Goal: Task Accomplishment & Management: Manage account settings

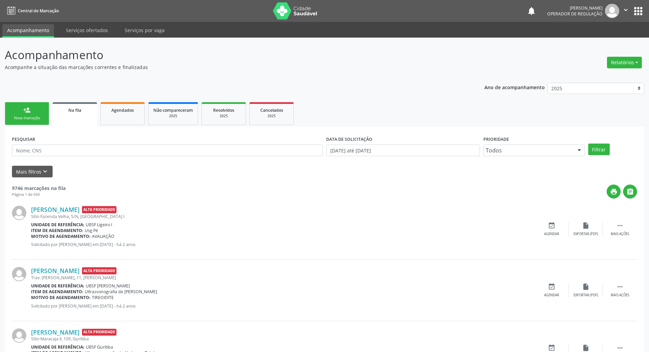
click at [40, 151] on input "text" at bounding box center [167, 151] width 311 height 12
click at [588, 144] on button "Filtrar" at bounding box center [599, 150] width 22 height 12
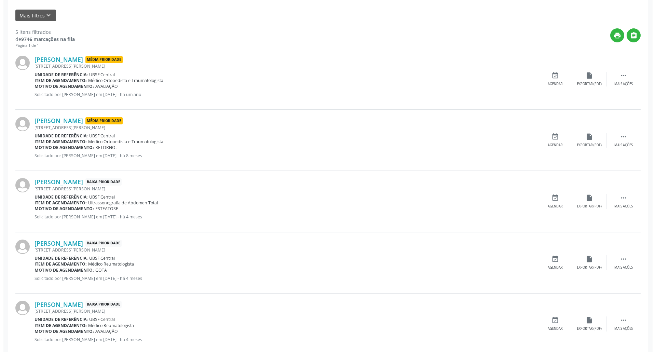
scroll to position [171, 0]
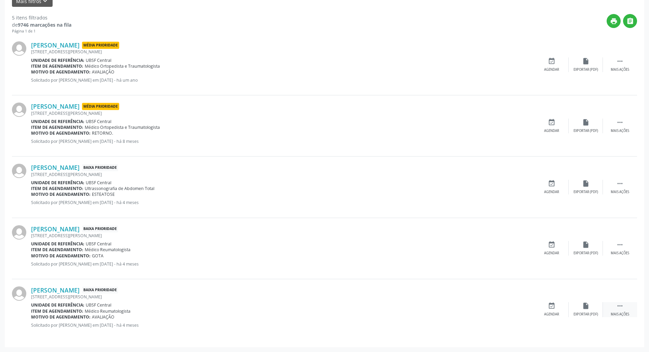
click at [612, 308] on div " Mais ações" at bounding box center [620, 309] width 34 height 15
click at [556, 308] on div "cancel Cancelar" at bounding box center [552, 309] width 34 height 15
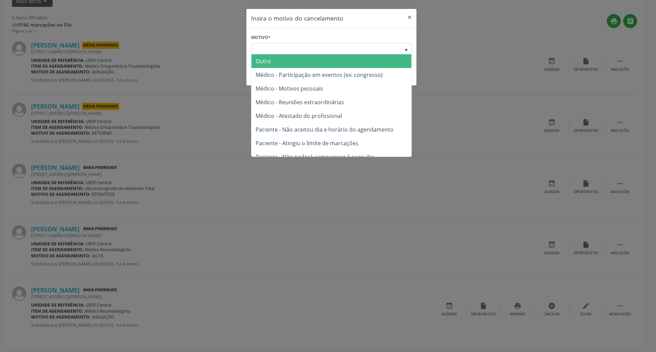
drag, startPoint x: 393, startPoint y: 43, endPoint x: 374, endPoint y: 77, distance: 38.4
click at [393, 44] on div "Escolha o motivo" at bounding box center [331, 49] width 161 height 12
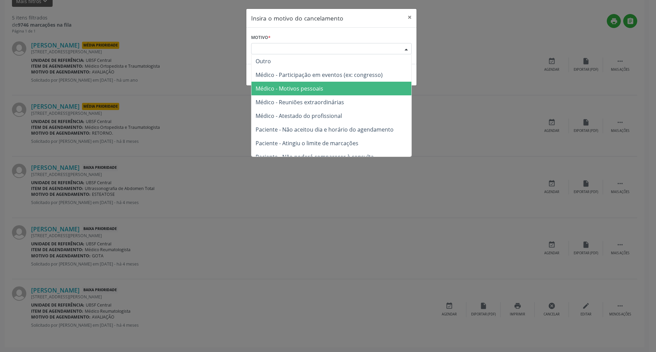
click at [366, 90] on span "Médico - Motivos pessoais" at bounding box center [332, 89] width 160 height 14
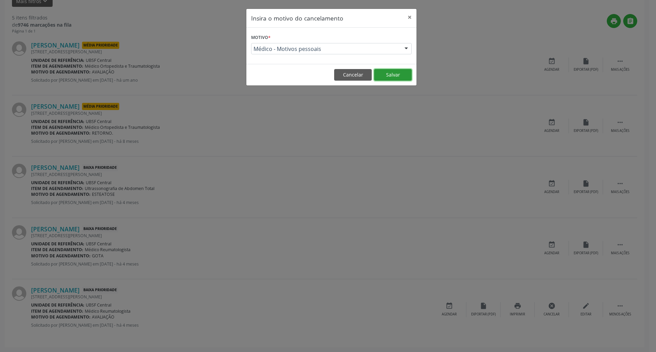
click at [379, 77] on button "Salvar" at bounding box center [393, 75] width 38 height 12
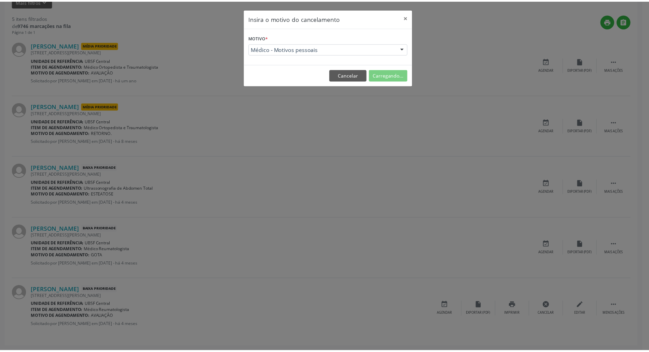
scroll to position [0, 0]
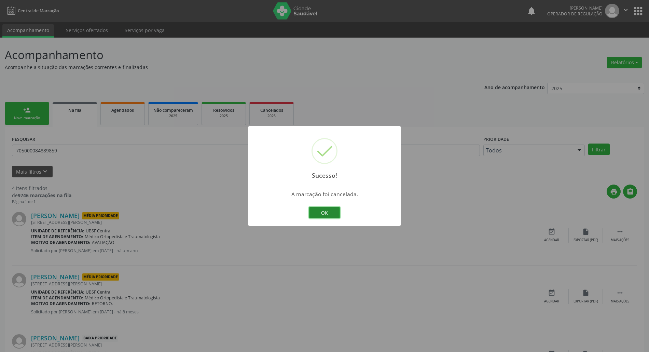
click at [330, 213] on button "OK" at bounding box center [324, 213] width 31 height 12
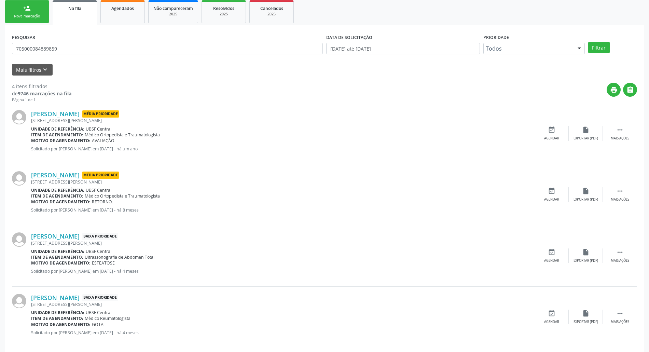
scroll to position [109, 0]
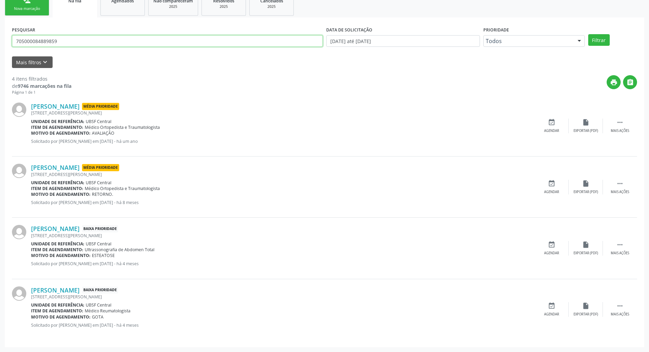
click at [58, 37] on input "705000084889859" at bounding box center [167, 41] width 311 height 12
type input "706408645383489"
click at [588, 34] on button "Filtrar" at bounding box center [599, 40] width 22 height 12
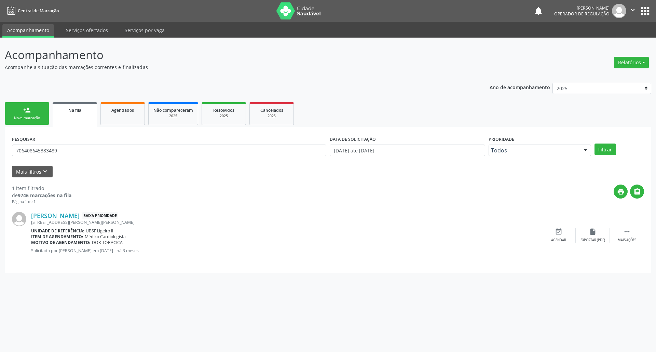
click at [135, 157] on div "PESQUISAR 706408645383489" at bounding box center [169, 147] width 318 height 27
click at [130, 156] on input "706408645383489" at bounding box center [169, 151] width 314 height 12
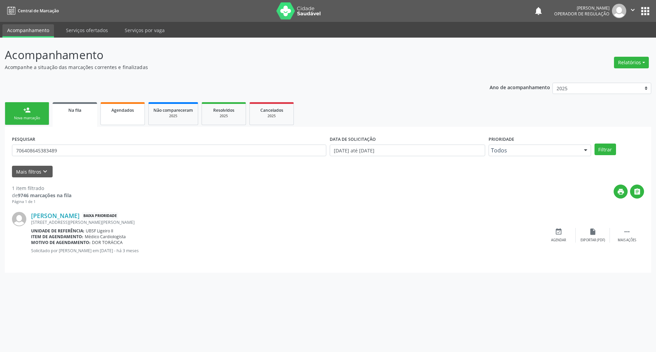
click at [137, 113] on div "Agendados" at bounding box center [123, 109] width 34 height 7
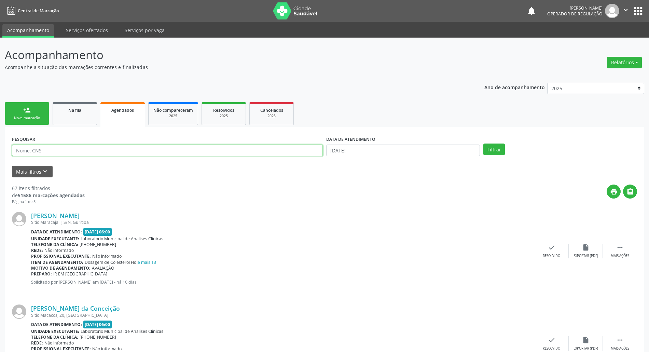
click at [100, 150] on input "text" at bounding box center [167, 151] width 311 height 12
paste input "706408645383489"
type input "706408645383489"
click at [407, 158] on div "DATA DE ATENDIMENTO [DATE]" at bounding box center [403, 147] width 157 height 27
drag, startPoint x: 407, startPoint y: 154, endPoint x: 386, endPoint y: 168, distance: 25.4
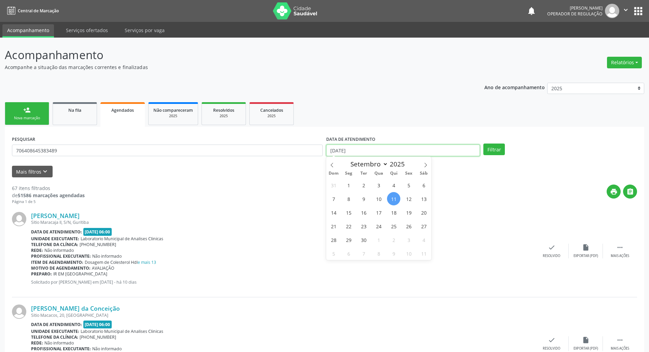
click at [407, 154] on input "[DATE]" at bounding box center [403, 151] width 154 height 12
click at [374, 192] on div "31 1 2 3 4 5 6 7 8 9 10 11 12 13 14 15 16 17 18 19 20 21 22 23 24 25 26 27 28 2…" at bounding box center [378, 219] width 105 height 82
click at [411, 210] on span "19" at bounding box center [408, 212] width 13 height 13
type input "[DATE]"
click at [498, 151] on button "Filtrar" at bounding box center [495, 150] width 22 height 12
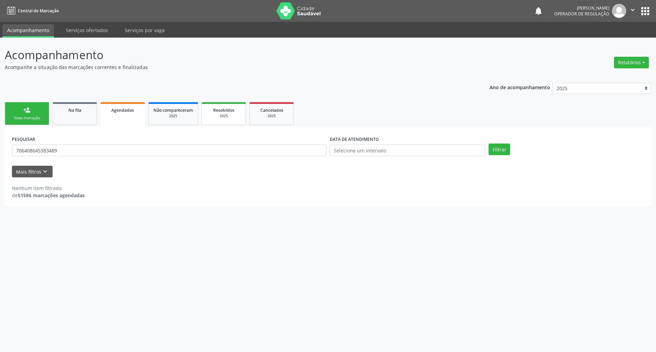
click at [225, 113] on div "2025" at bounding box center [224, 115] width 34 height 5
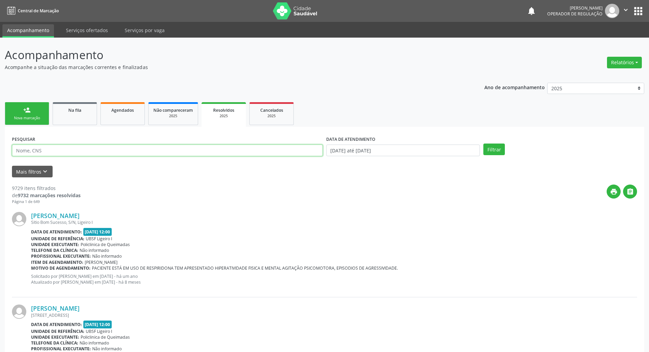
click at [269, 151] on input "text" at bounding box center [167, 151] width 311 height 12
paste input "706408645383489"
click at [484, 144] on button "Filtrar" at bounding box center [495, 150] width 22 height 12
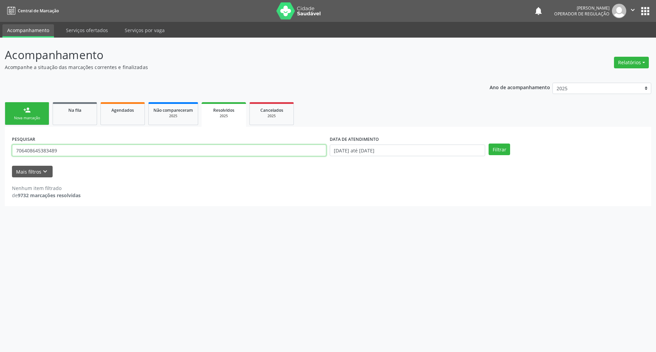
click at [71, 154] on input "706408645383489" at bounding box center [169, 151] width 314 height 12
type input "709204275691934"
click at [489, 144] on button "Filtrar" at bounding box center [500, 150] width 22 height 12
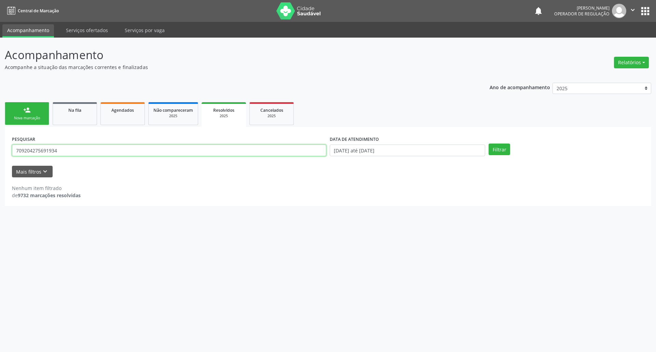
click at [66, 149] on input "709204275691934" at bounding box center [169, 151] width 314 height 12
click at [120, 117] on link "Agendados" at bounding box center [122, 113] width 44 height 23
select select "8"
click at [66, 151] on input "706408645383489" at bounding box center [169, 151] width 314 height 12
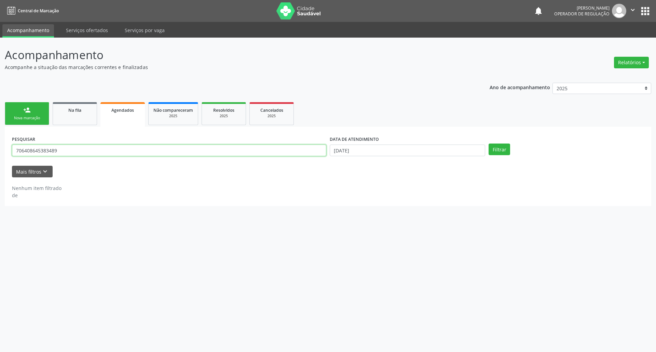
click at [67, 151] on input "706408645383489" at bounding box center [169, 151] width 314 height 12
paste input "9204275691934"
type input "709204275691934"
click at [489, 144] on button "Filtrar" at bounding box center [500, 150] width 22 height 12
click at [343, 153] on input "[DATE]" at bounding box center [407, 151] width 155 height 12
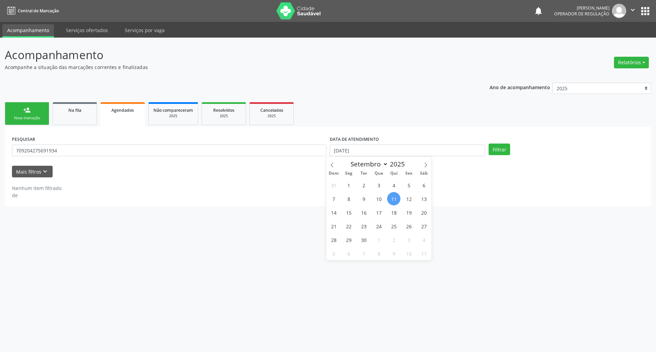
click at [341, 221] on div "31 1 2 3 4 5 6 7 8 9 10 11 12 13 14 15 16 17 18 19 20 21 22 23 24 25 26 27 28 2…" at bounding box center [378, 219] width 105 height 82
click at [363, 212] on span "16" at bounding box center [363, 212] width 13 height 13
type input "[DATE]"
click at [507, 144] on button "Filtrar" at bounding box center [500, 150] width 22 height 12
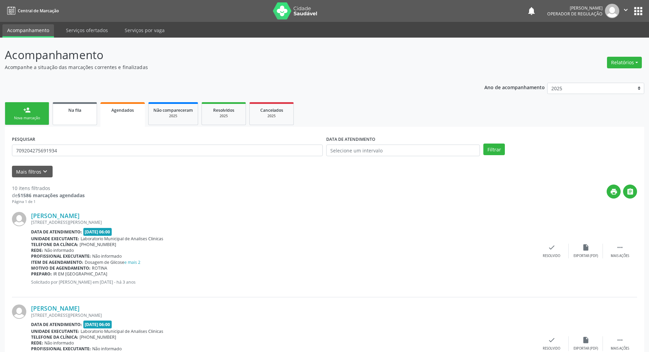
click at [73, 122] on link "Na fila" at bounding box center [75, 113] width 44 height 23
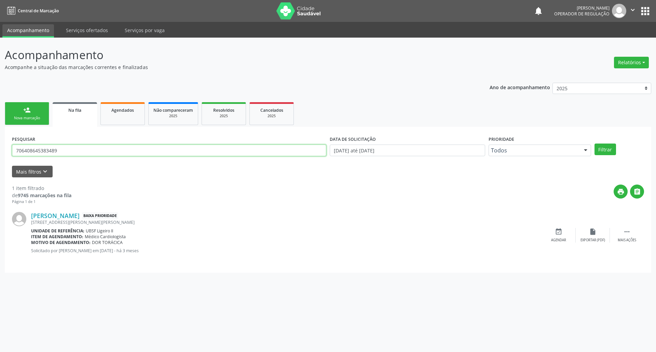
click at [70, 155] on input "706408645383489" at bounding box center [169, 151] width 314 height 12
paste input "9204275691934"
type input "709204275691934"
click at [595, 144] on button "Filtrar" at bounding box center [606, 150] width 22 height 12
